Goal: Information Seeking & Learning: Understand process/instructions

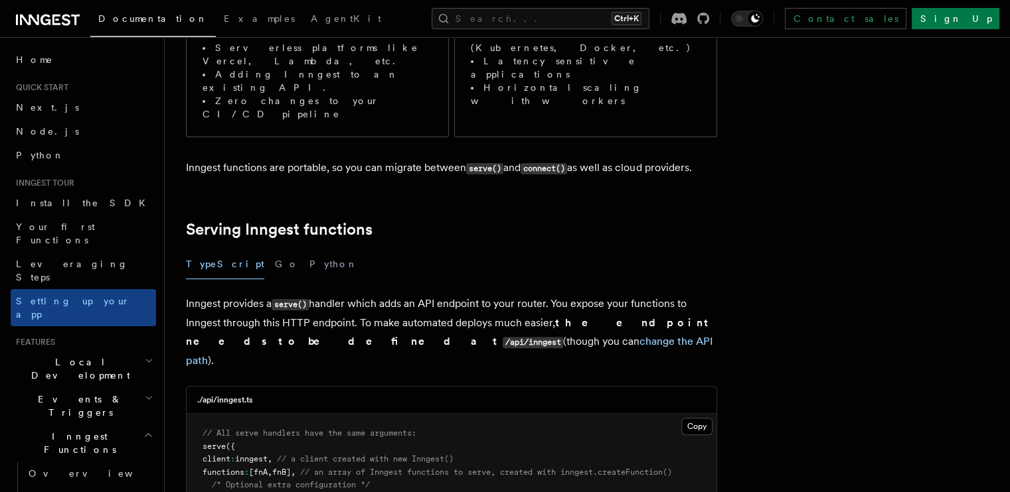
scroll to position [316, 0]
click at [63, 111] on link "Next.js" at bounding box center [83, 108] width 145 height 24
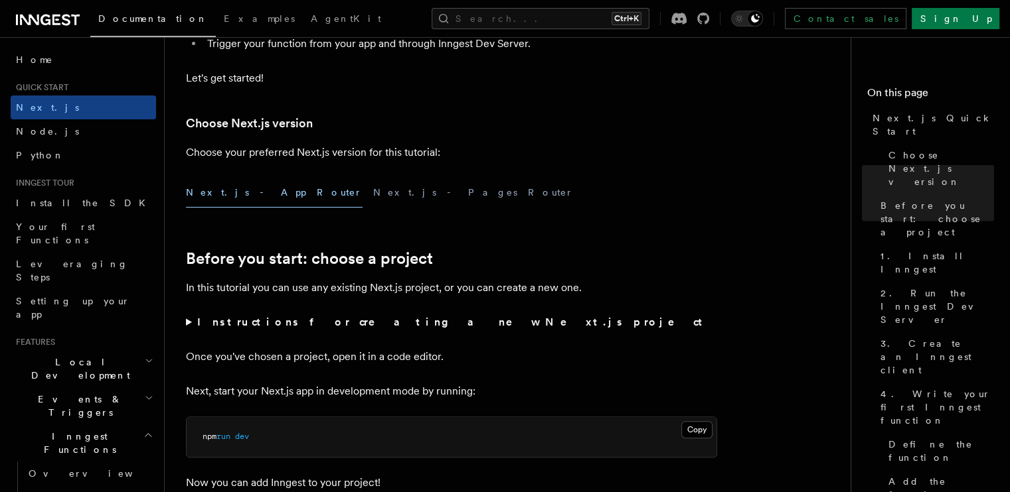
scroll to position [169, 0]
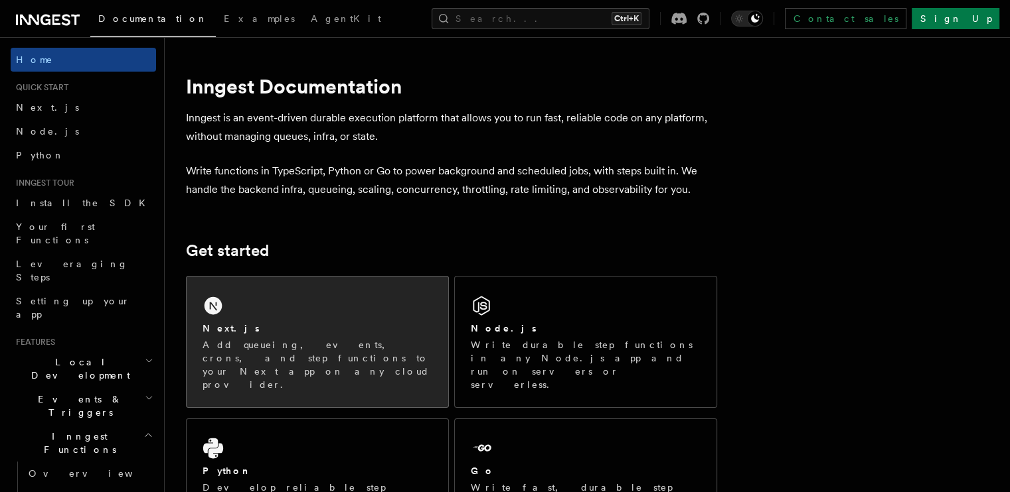
click at [387, 315] on div "Next.js Add queueing, events, crons, and step functions to your Next app on any…" at bounding box center [318, 342] width 262 height 131
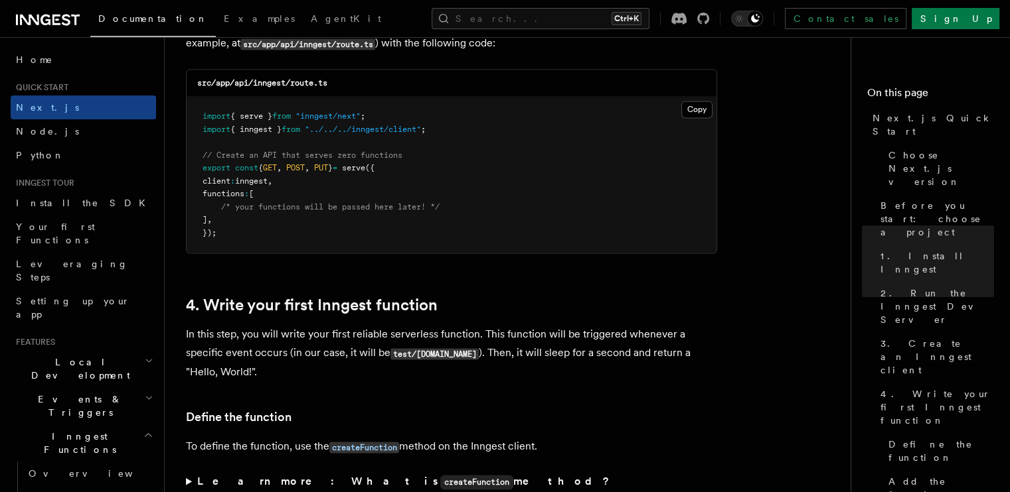
scroll to position [1900, 0]
